Goal: Task Accomplishment & Management: Manage account settings

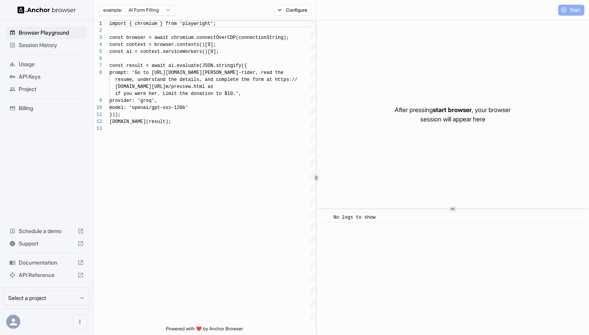
scroll to position [49, 0]
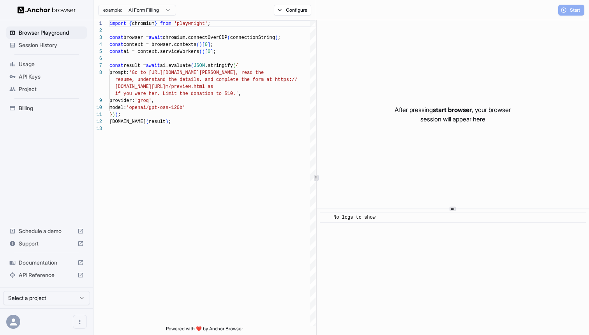
click at [47, 43] on span "Session History" at bounding box center [51, 45] width 65 height 8
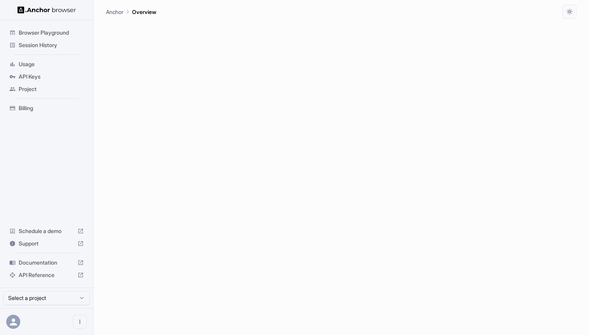
click at [45, 44] on span "Session History" at bounding box center [51, 45] width 65 height 8
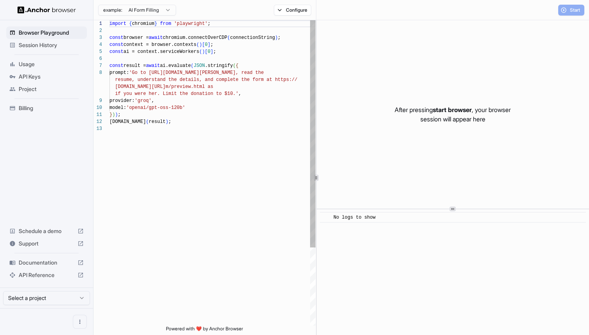
scroll to position [49, 0]
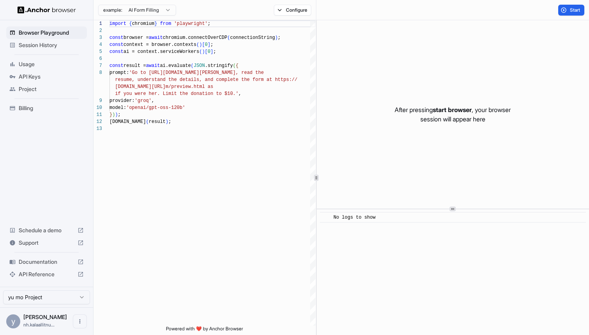
click at [52, 47] on span "Session History" at bounding box center [51, 45] width 65 height 8
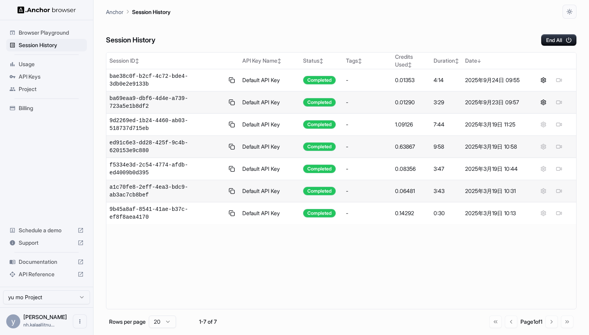
click at [385, 7] on div "Anchor Session History" at bounding box center [341, 9] width 471 height 19
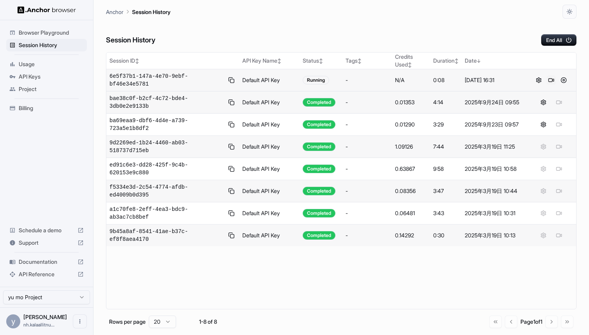
click at [552, 81] on button at bounding box center [551, 80] width 9 height 9
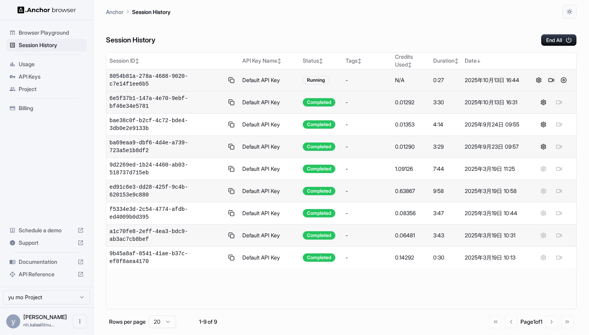
click at [550, 78] on button at bounding box center [551, 80] width 9 height 9
click at [27, 109] on span "Billing" at bounding box center [51, 108] width 65 height 8
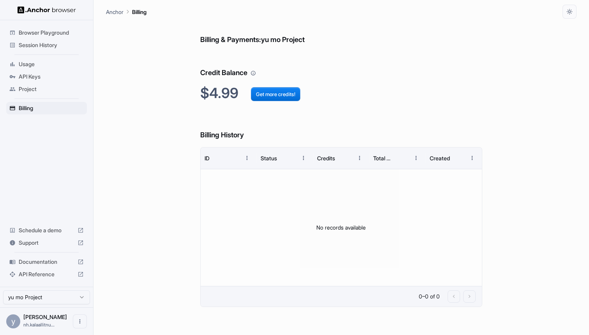
click at [42, 42] on span "Session History" at bounding box center [51, 45] width 65 height 8
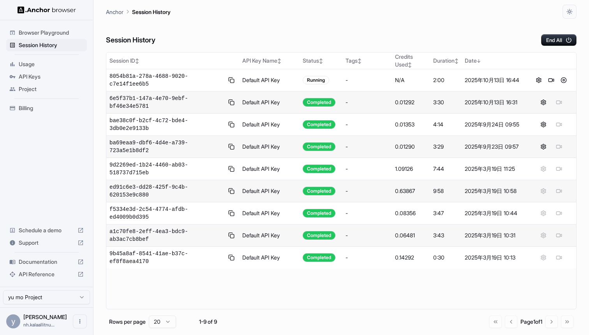
click at [26, 110] on span "Billing" at bounding box center [51, 108] width 65 height 8
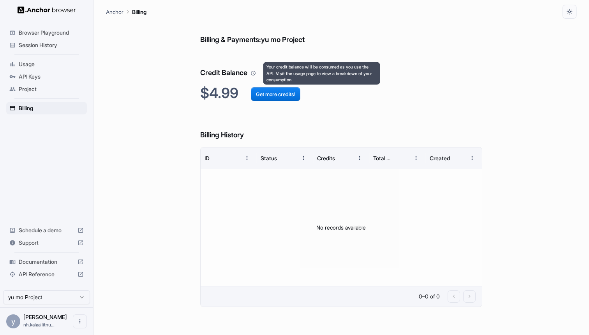
click at [255, 73] on icon "Your credit balance will be consumed as you use the API. Visit the usage page t…" at bounding box center [253, 73] width 5 height 5
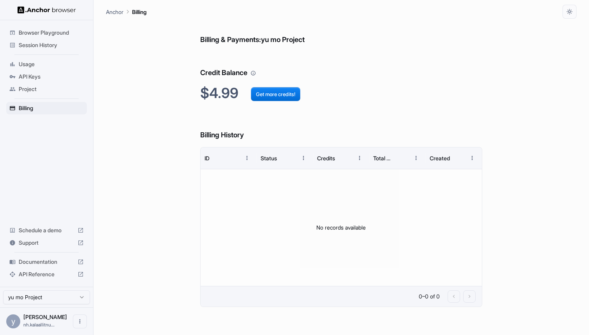
click at [49, 62] on span "Usage" at bounding box center [51, 64] width 65 height 8
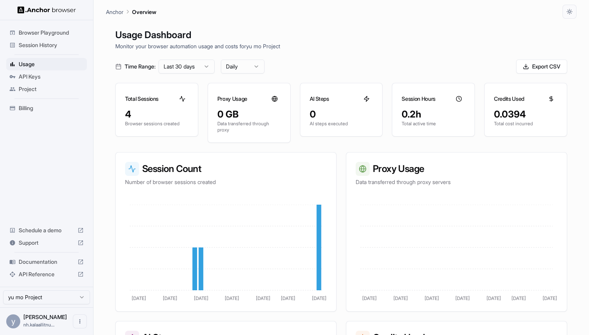
click at [42, 34] on span "Browser Playground" at bounding box center [51, 33] width 65 height 8
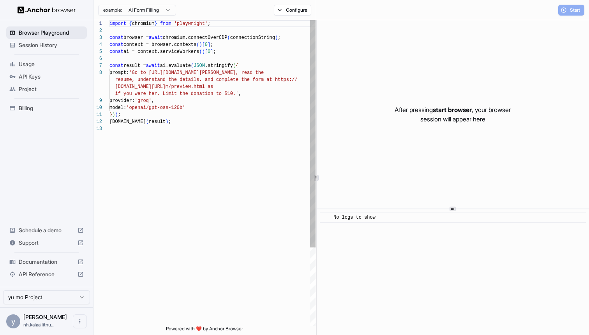
scroll to position [49, 0]
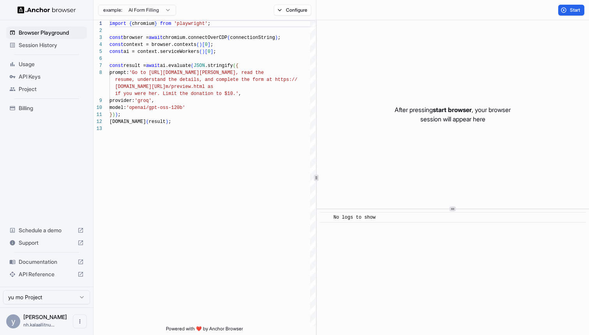
click at [38, 41] on span "Session History" at bounding box center [51, 45] width 65 height 8
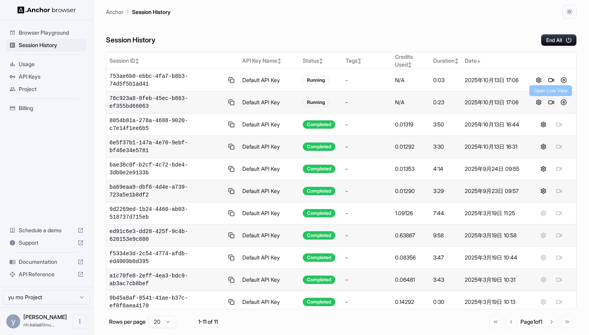
click at [554, 103] on button at bounding box center [551, 102] width 9 height 9
click at [549, 78] on button at bounding box center [551, 80] width 9 height 9
click at [409, 30] on div "Session History End All" at bounding box center [341, 32] width 471 height 27
click at [551, 81] on button at bounding box center [551, 80] width 9 height 9
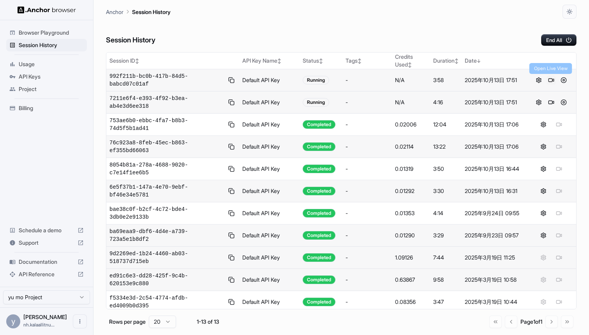
click at [551, 82] on button at bounding box center [551, 80] width 9 height 9
